Goal: Check status

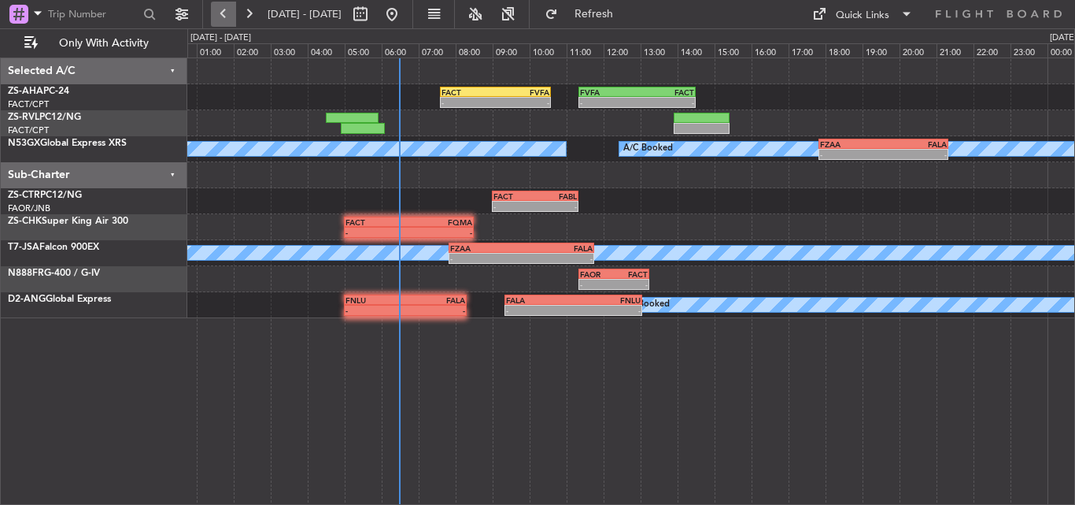
click at [225, 20] on button at bounding box center [223, 14] width 25 height 25
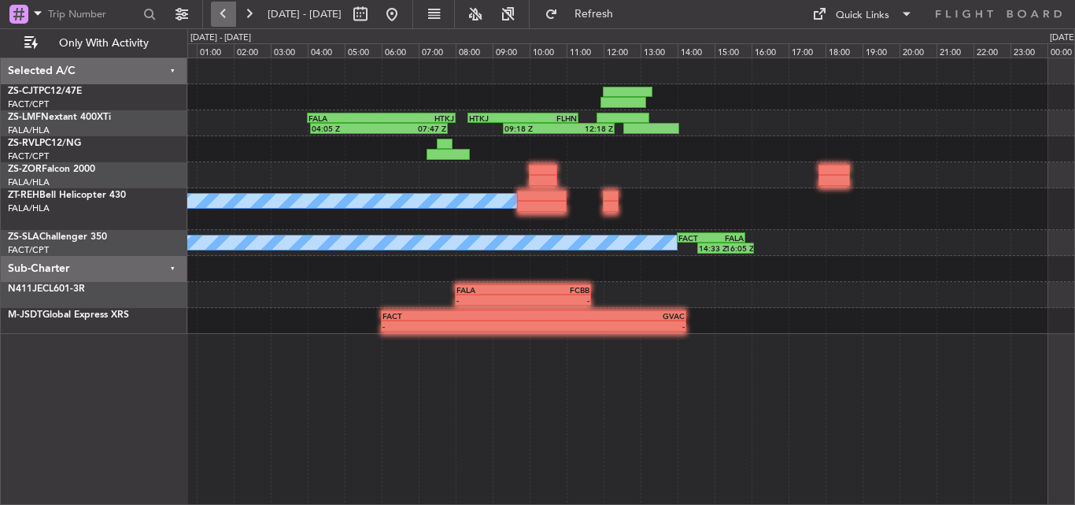
click at [225, 20] on button at bounding box center [223, 14] width 25 height 25
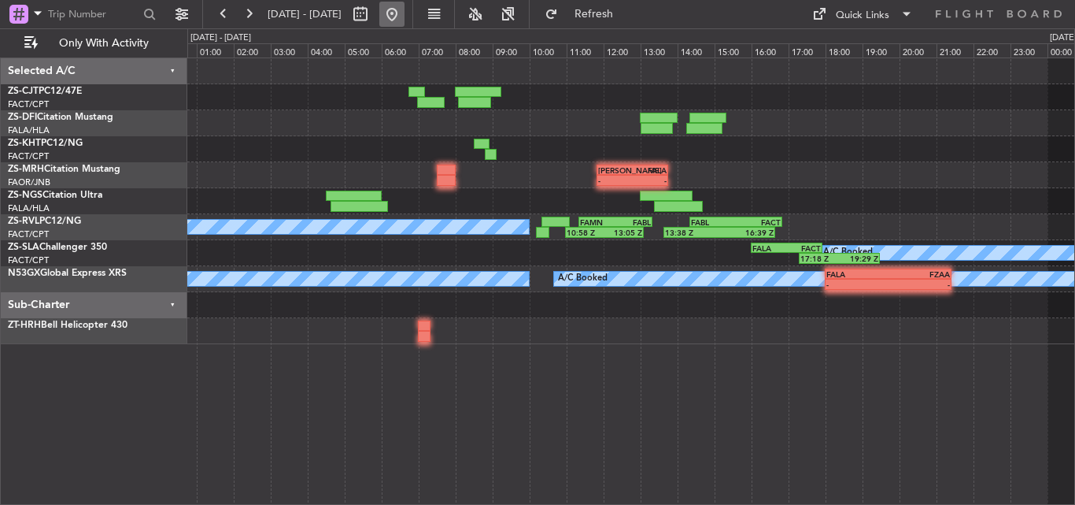
click at [405, 10] on button at bounding box center [391, 14] width 25 height 25
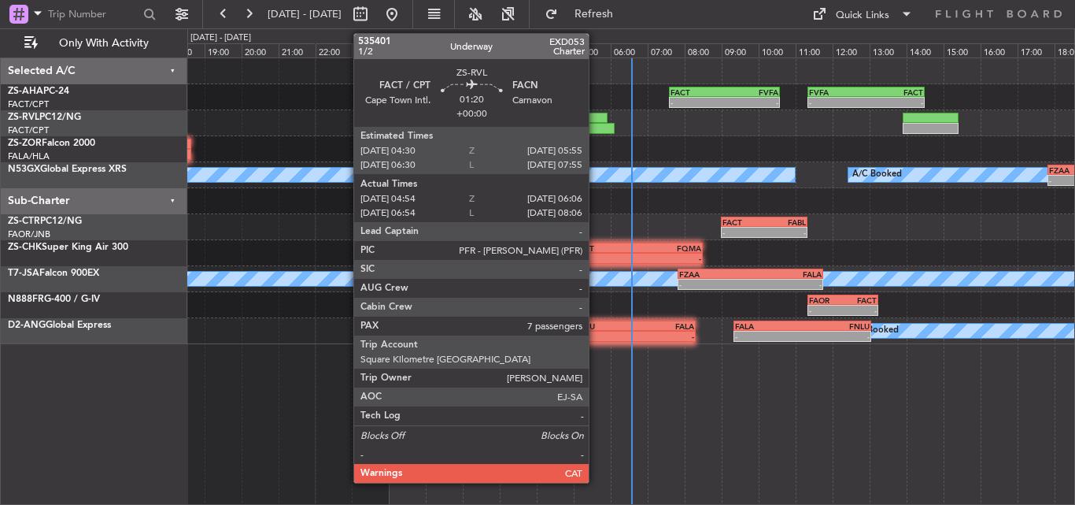
click at [596, 120] on div at bounding box center [581, 118] width 53 height 11
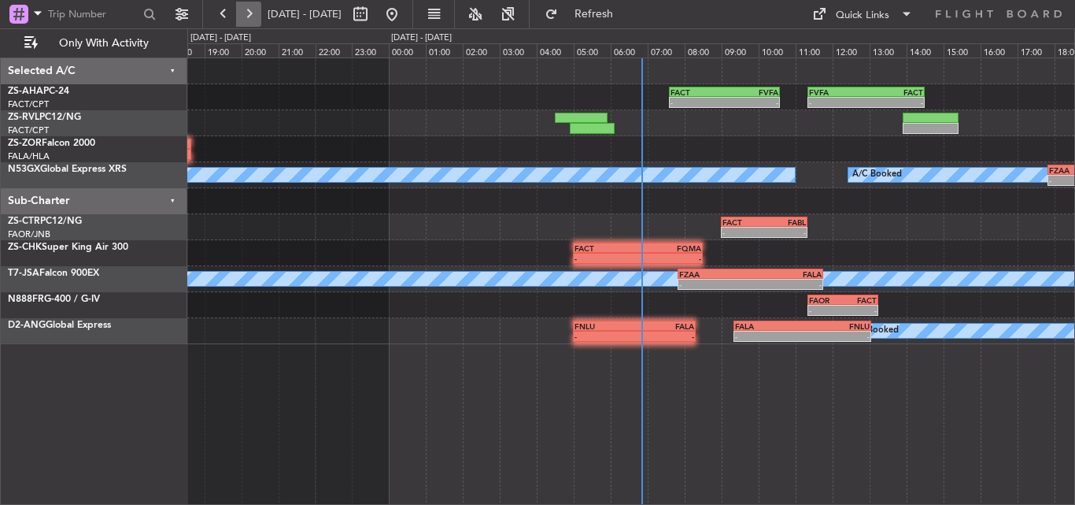
click at [246, 9] on button at bounding box center [248, 14] width 25 height 25
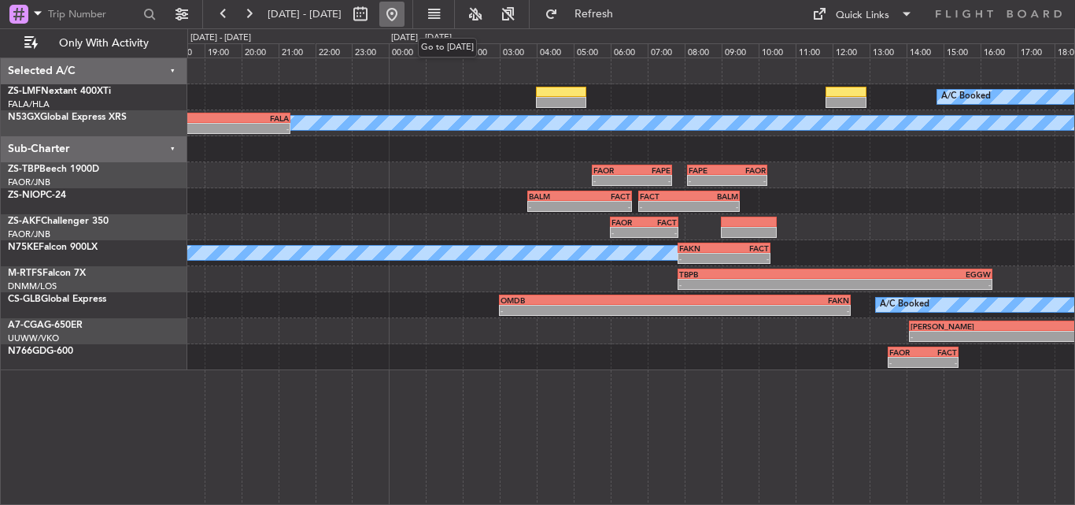
click at [405, 11] on button at bounding box center [391, 14] width 25 height 25
